Goal: Find specific page/section: Find specific page/section

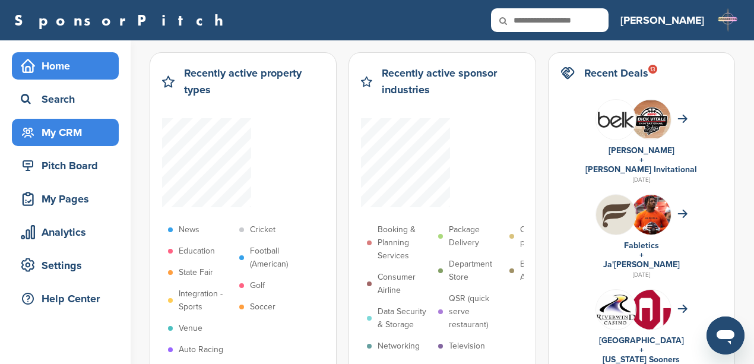
click at [67, 134] on div "My CRM" at bounding box center [68, 132] width 101 height 21
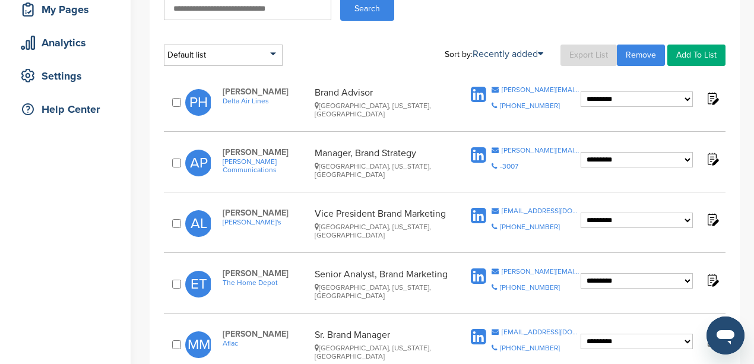
scroll to position [158, 0]
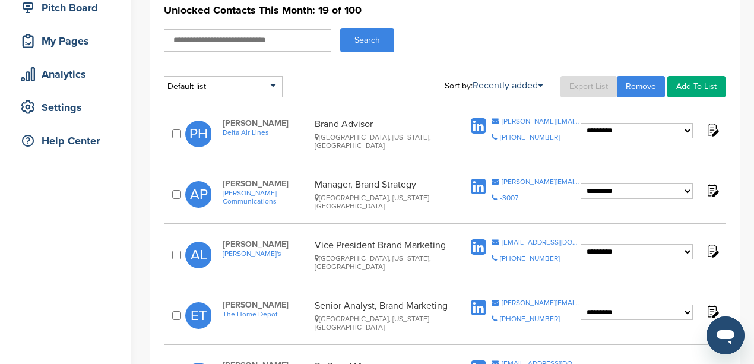
click at [226, 39] on input "text" at bounding box center [247, 40] width 167 height 23
type input "******"
click at [340, 28] on button "Search" at bounding box center [367, 40] width 54 height 24
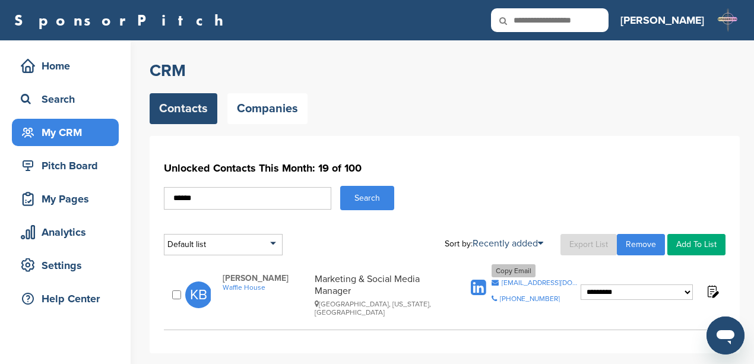
click at [497, 279] on icon at bounding box center [494, 282] width 7 height 7
